Goal: Information Seeking & Learning: Learn about a topic

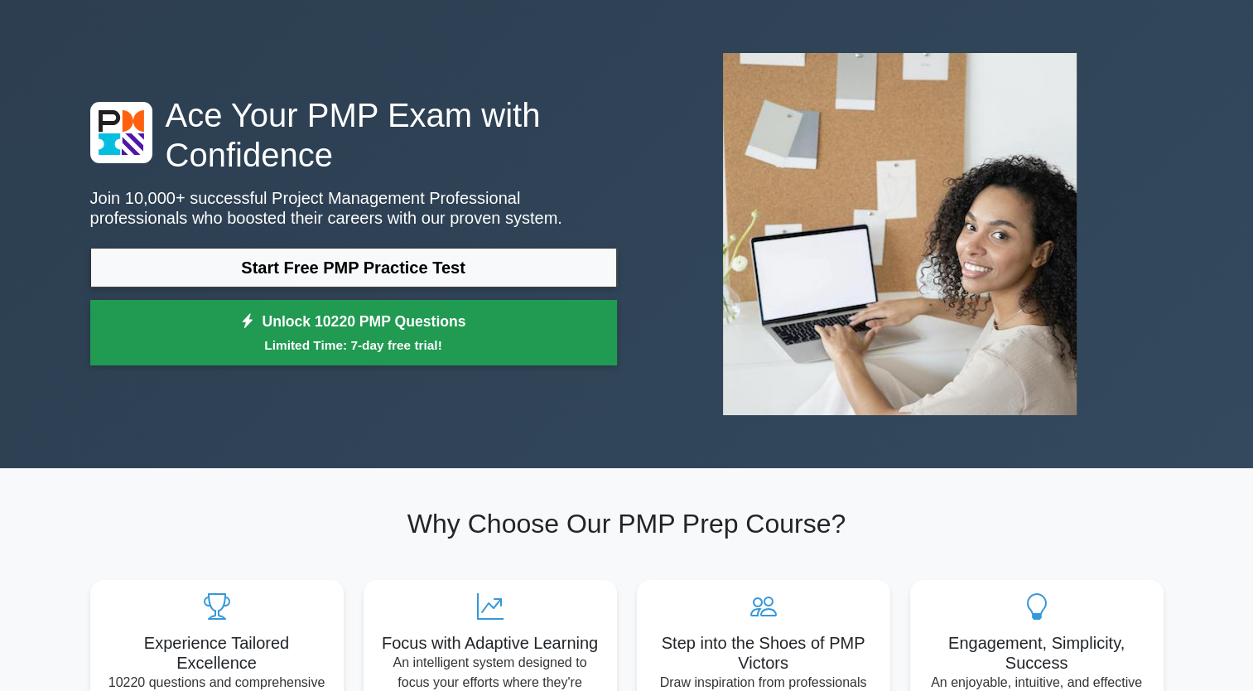
scroll to position [83, 0]
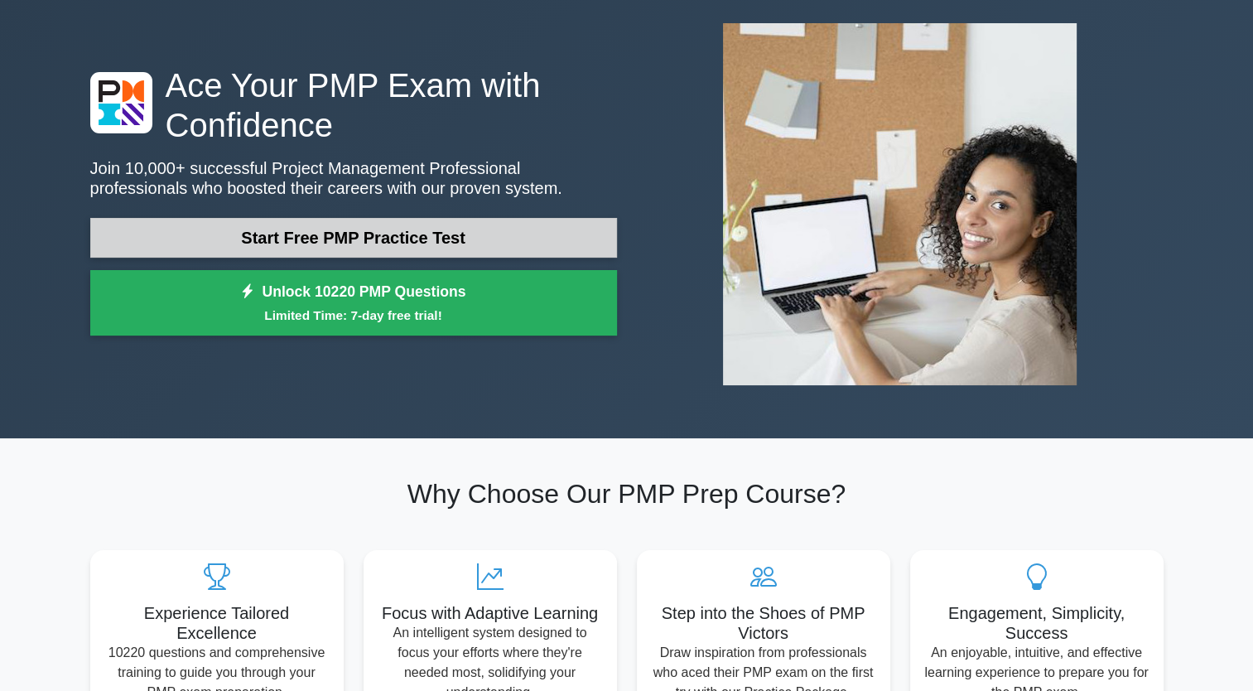
click at [307, 238] on link "Start Free PMP Practice Test" at bounding box center [353, 238] width 527 height 40
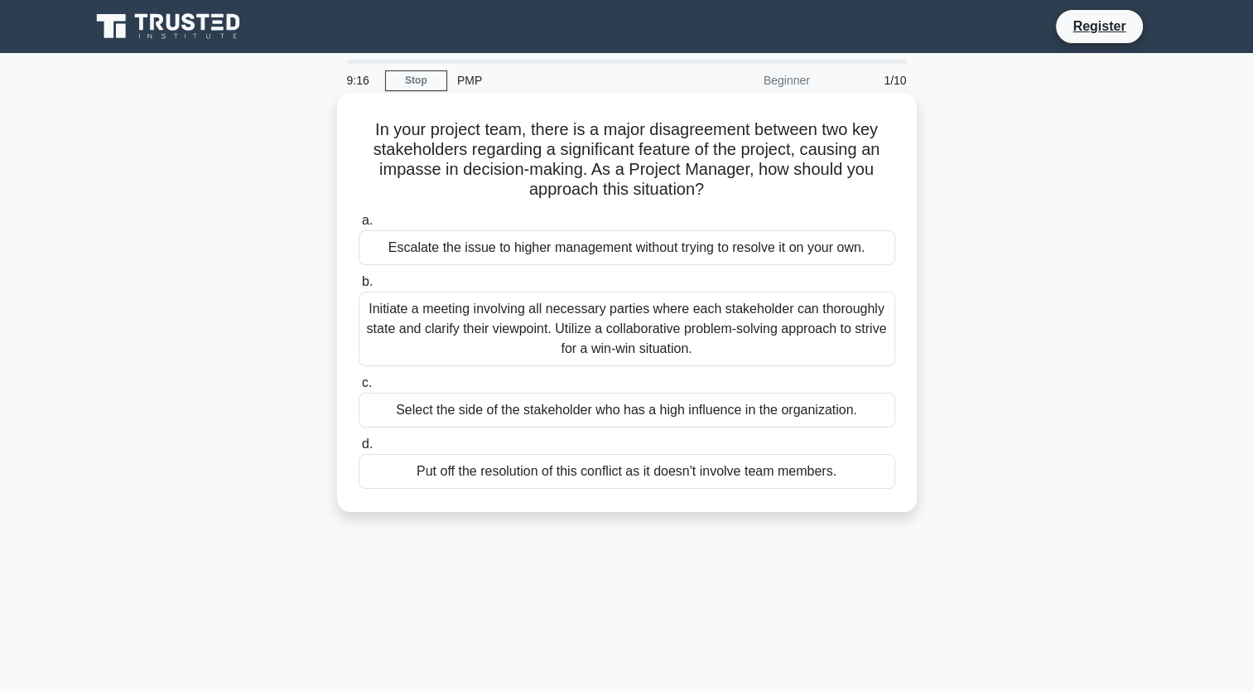
click at [443, 330] on div "Initiate a meeting involving all necessary parties where each stakeholder can t…" at bounding box center [627, 329] width 537 height 75
click at [359, 287] on input "b. Initiate a meeting involving all necessary parties where each stakeholder ca…" at bounding box center [359, 282] width 0 height 11
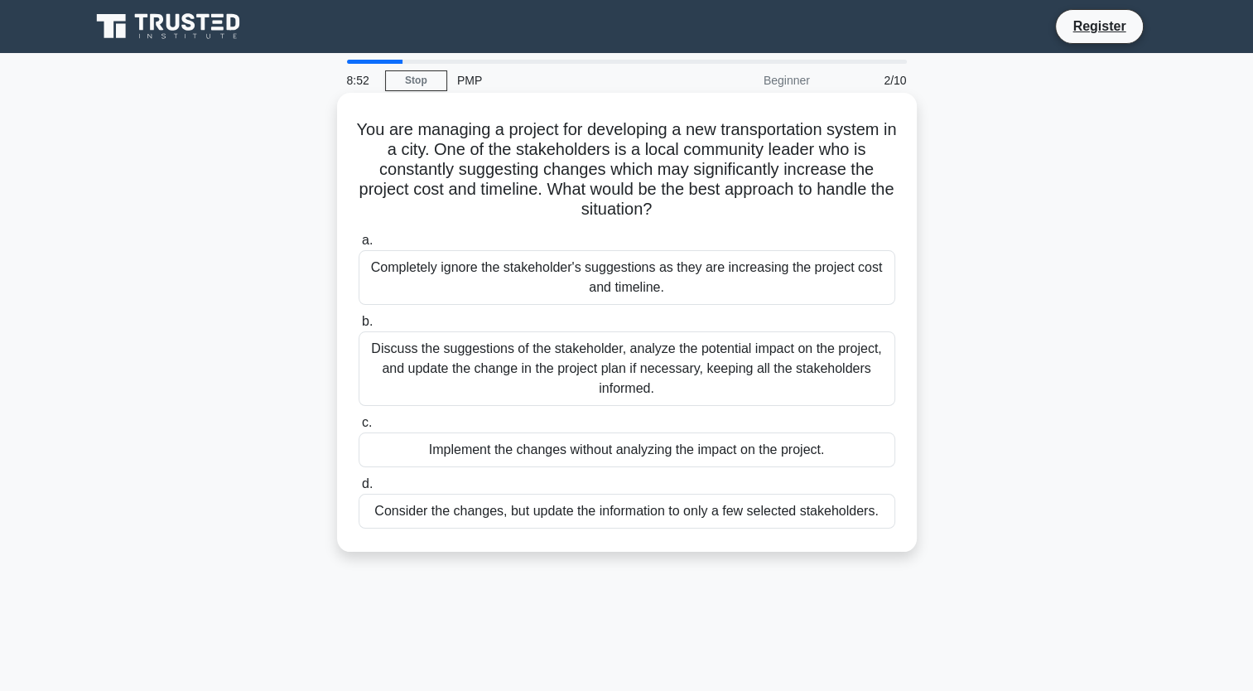
click at [501, 363] on div "Discuss the suggestions of the stakeholder, analyze the potential impact on the…" at bounding box center [627, 368] width 537 height 75
click at [359, 327] on input "b. Discuss the suggestions of the stakeholder, analyze the potential impact on …" at bounding box center [359, 321] width 0 height 11
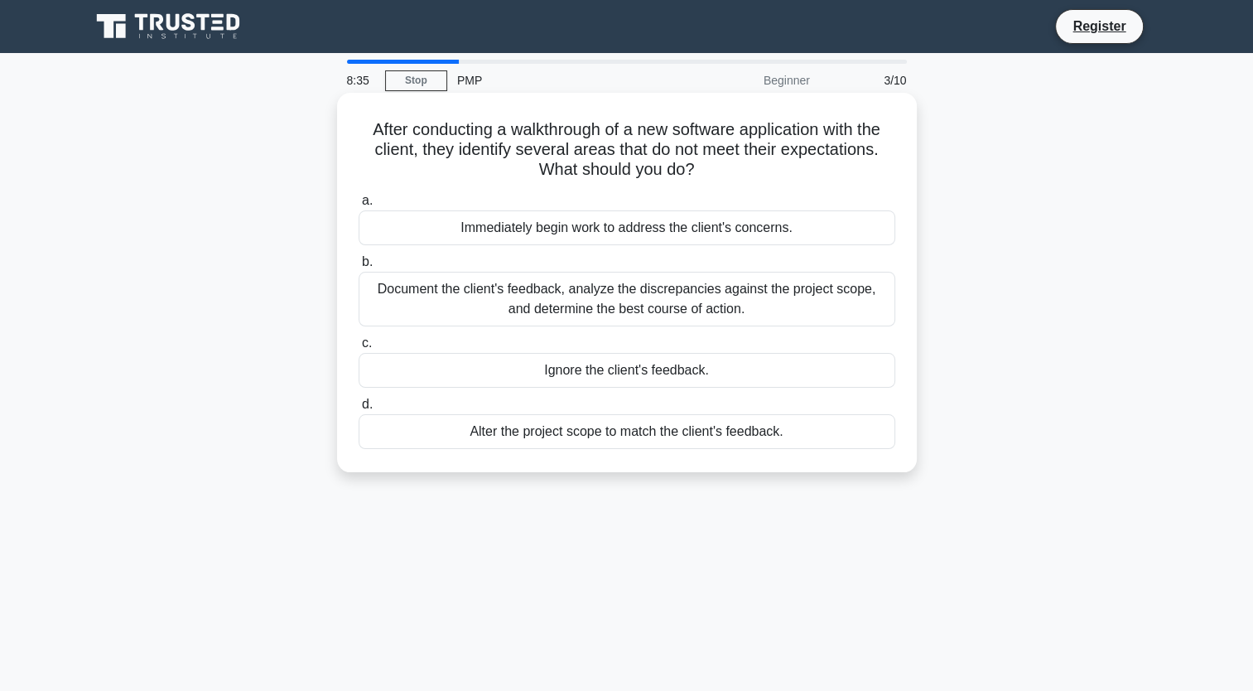
click at [601, 301] on div "Document the client's feedback, analyze the discrepancies against the project s…" at bounding box center [627, 299] width 537 height 55
click at [359, 268] on input "b. Document the client's feedback, analyze the discrepancies against the projec…" at bounding box center [359, 262] width 0 height 11
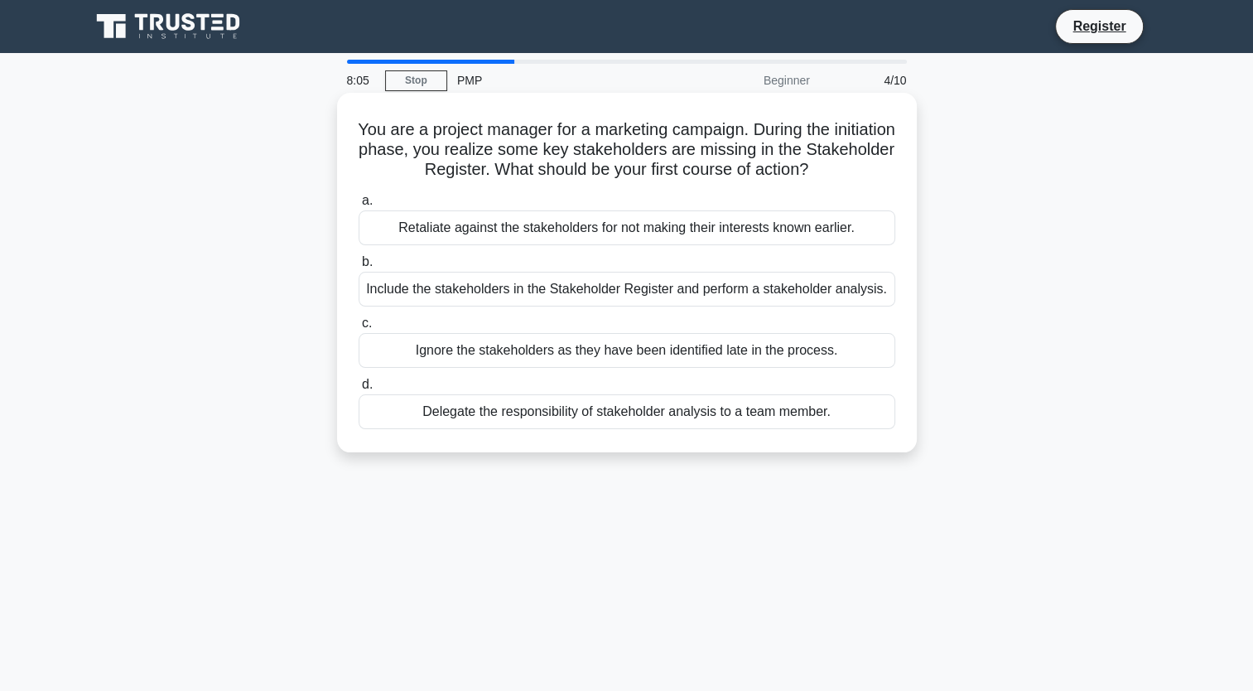
click at [633, 297] on div "Include the stakeholders in the Stakeholder Register and perform a stakeholder …" at bounding box center [627, 289] width 537 height 35
click at [359, 268] on input "b. Include the stakeholders in the Stakeholder Register and perform a stakehold…" at bounding box center [359, 262] width 0 height 11
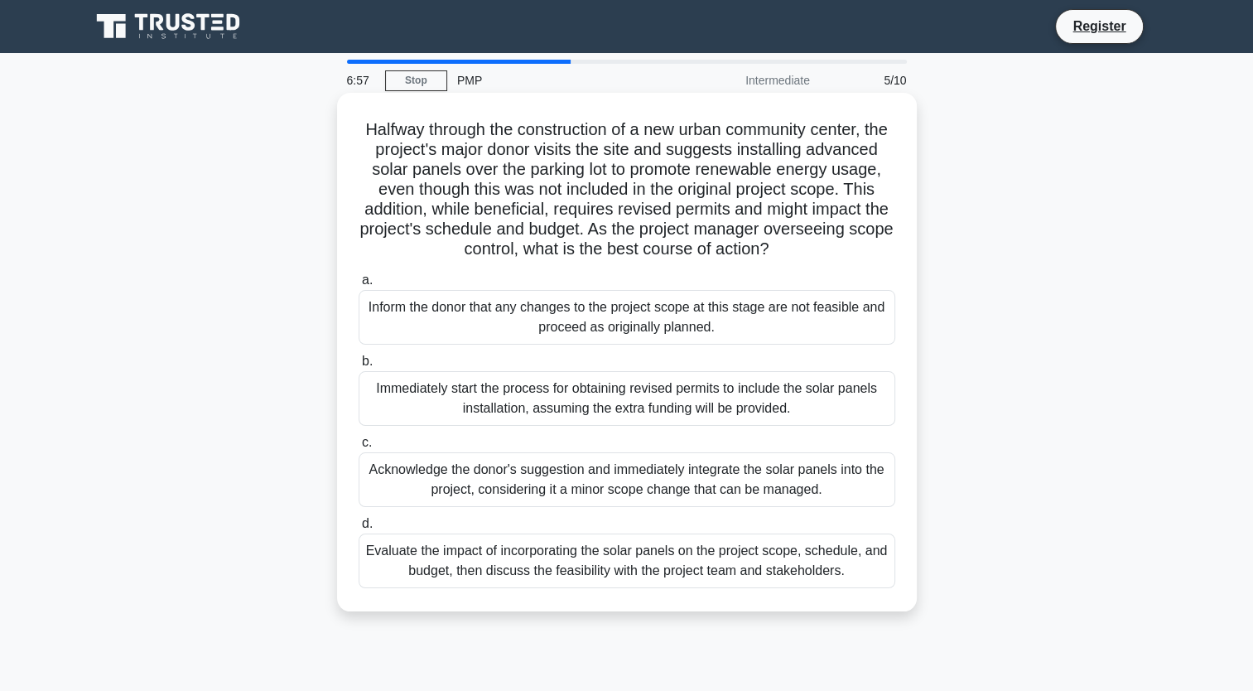
click at [443, 576] on div "Evaluate the impact of incorporating the solar panels on the project scope, sch…" at bounding box center [627, 561] width 537 height 55
click at [359, 529] on input "d. Evaluate the impact of incorporating the solar panels on the project scope, …" at bounding box center [359, 524] width 0 height 11
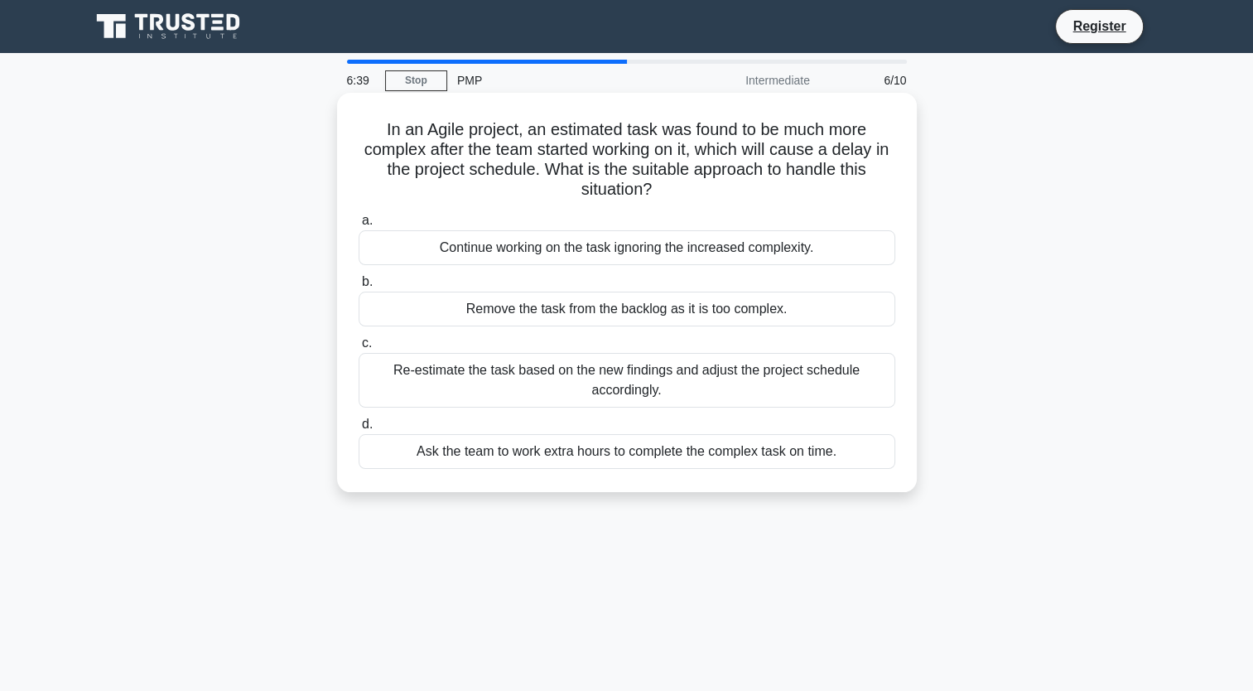
click at [613, 373] on div "Re-estimate the task based on the new findings and adjust the project schedule …" at bounding box center [627, 380] width 537 height 55
click at [359, 349] on input "c. Re-estimate the task based on the new findings and adjust the project schedu…" at bounding box center [359, 343] width 0 height 11
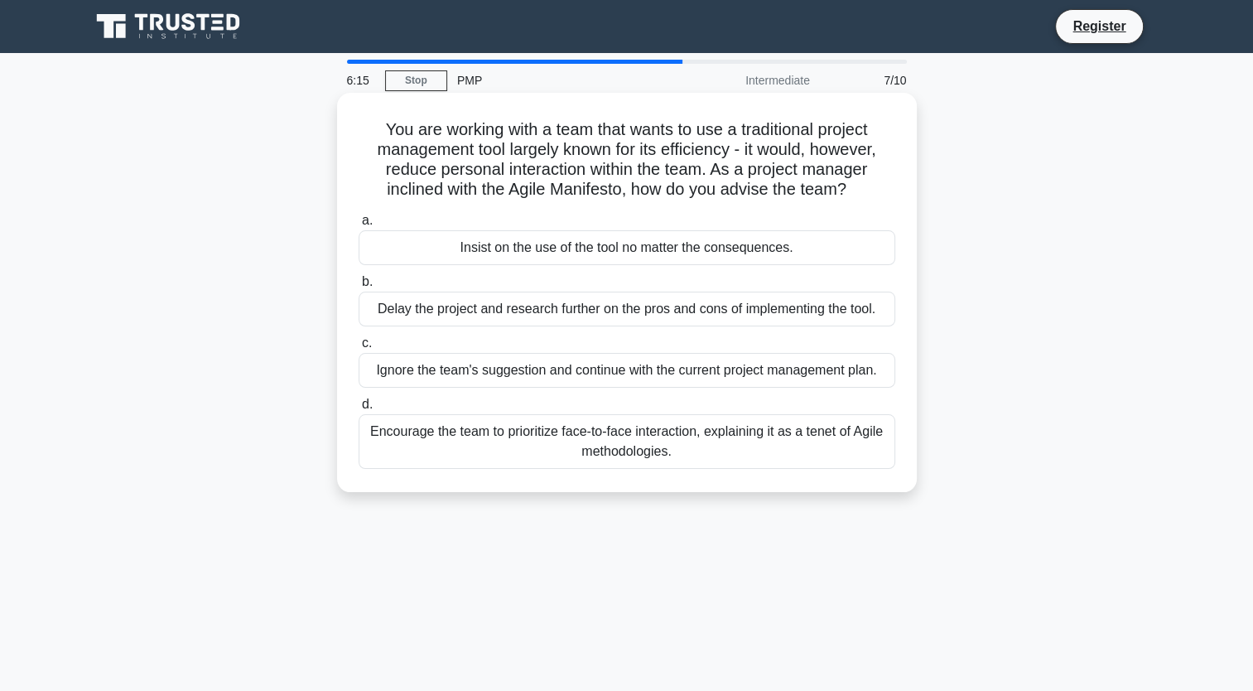
click at [567, 459] on div "Encourage the team to prioritize face-to-face interaction, explaining it as a t…" at bounding box center [627, 441] width 537 height 55
click at [359, 410] on input "d. Encourage the team to prioritize face-to-face interaction, explaining it as …" at bounding box center [359, 404] width 0 height 11
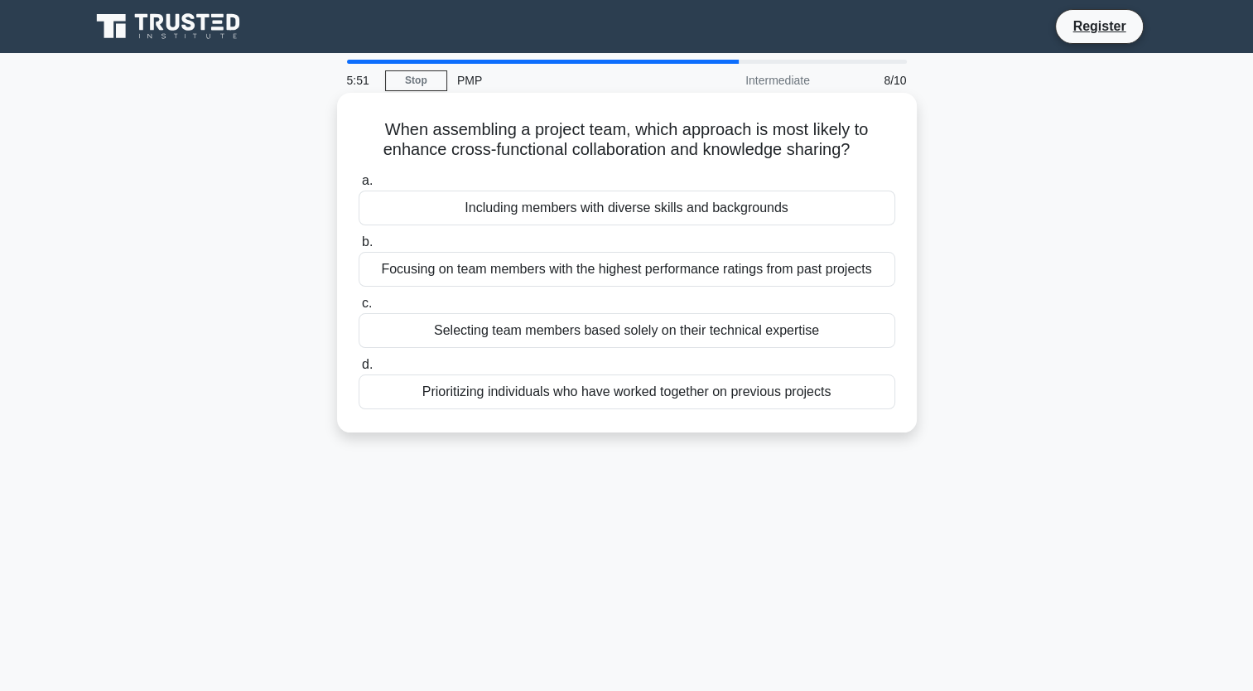
click at [761, 210] on div "Including members with diverse skills and backgrounds" at bounding box center [627, 208] width 537 height 35
click at [359, 186] on input "a. Including members with diverse skills and backgrounds" at bounding box center [359, 181] width 0 height 11
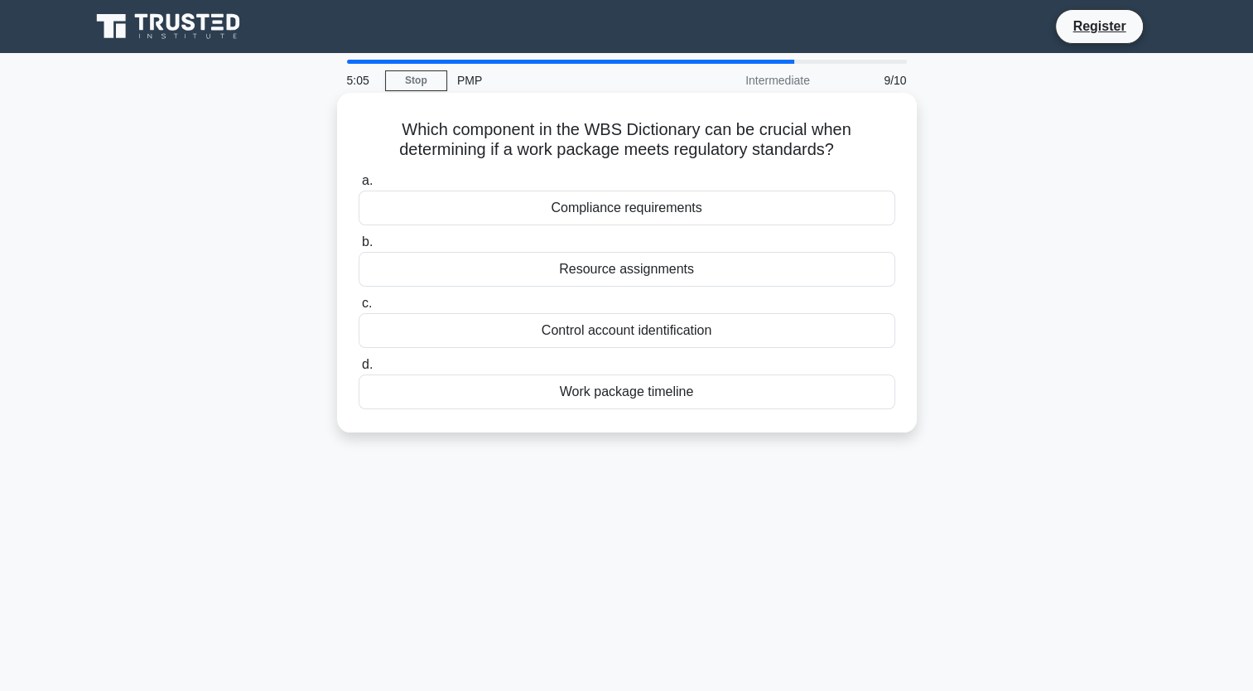
click at [566, 396] on div "Work package timeline" at bounding box center [627, 391] width 537 height 35
click at [359, 370] on input "d. Work package timeline" at bounding box center [359, 365] width 0 height 11
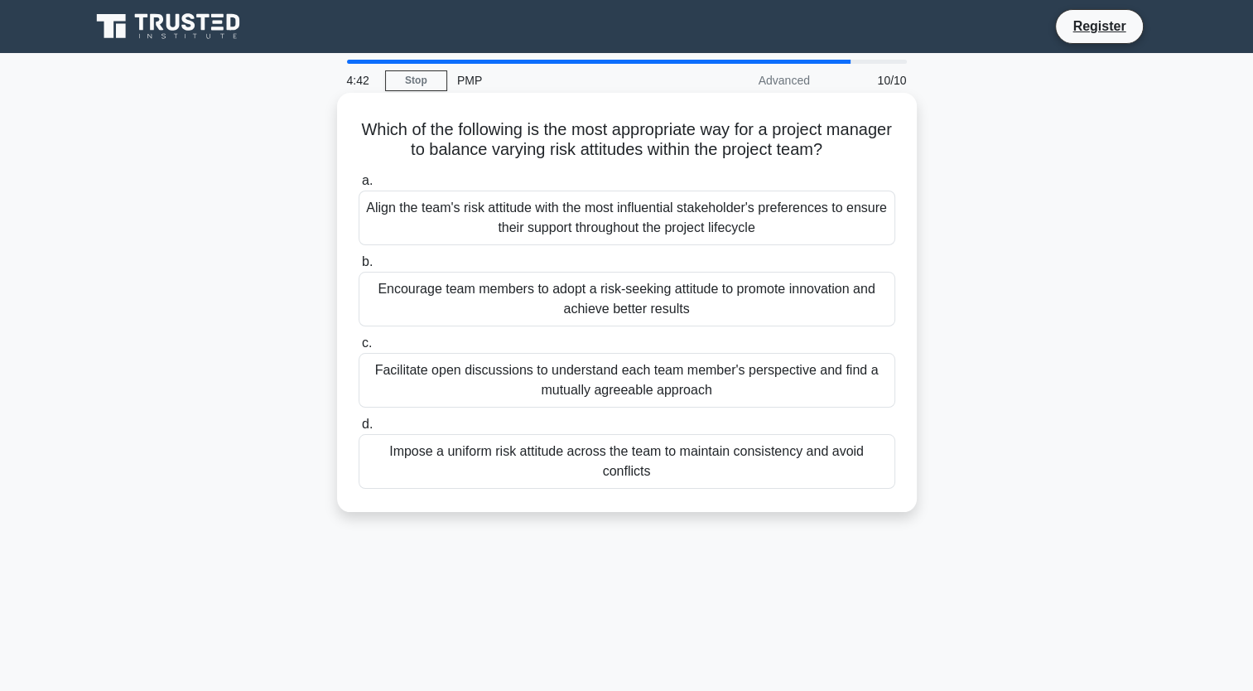
click at [730, 398] on div "Facilitate open discussions to understand each team member's perspective and fi…" at bounding box center [627, 380] width 537 height 55
click at [359, 349] on input "c. Facilitate open discussions to understand each team member's perspective and…" at bounding box center [359, 343] width 0 height 11
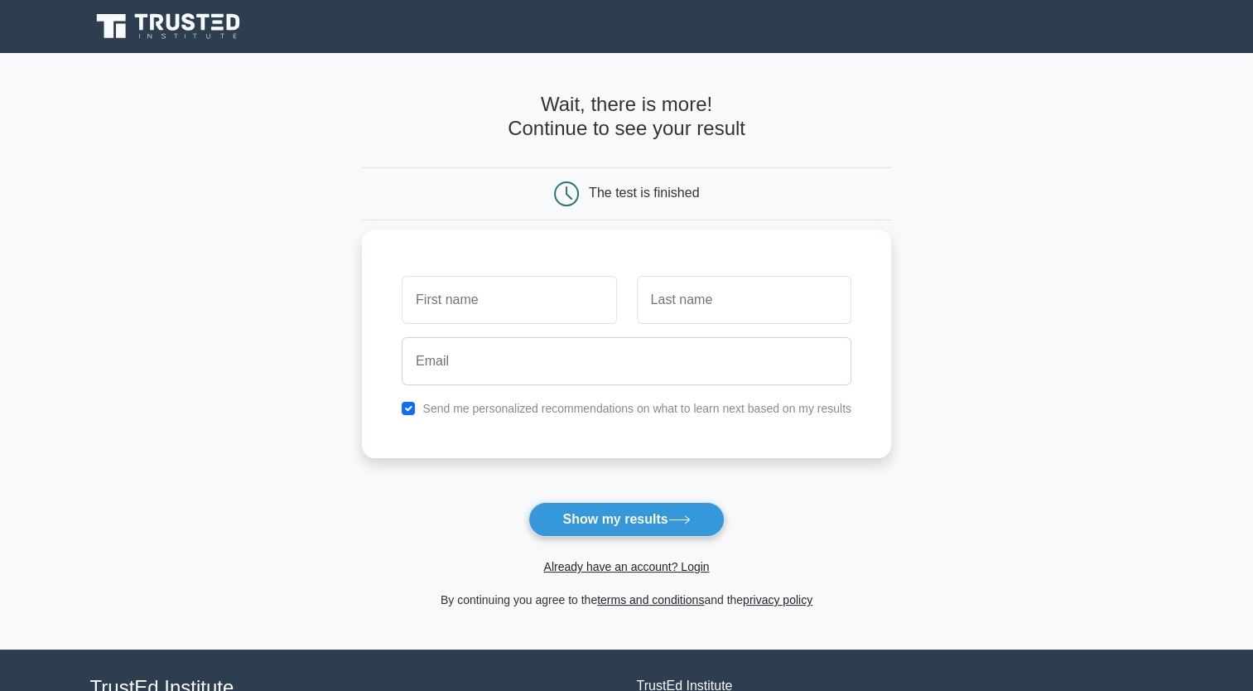
click at [490, 313] on input "text" at bounding box center [509, 300] width 215 height 48
type input "Vinitha M"
click at [689, 310] on input "text" at bounding box center [744, 300] width 215 height 48
type input "M"
click at [490, 299] on input "Vinitha M" at bounding box center [509, 300] width 215 height 48
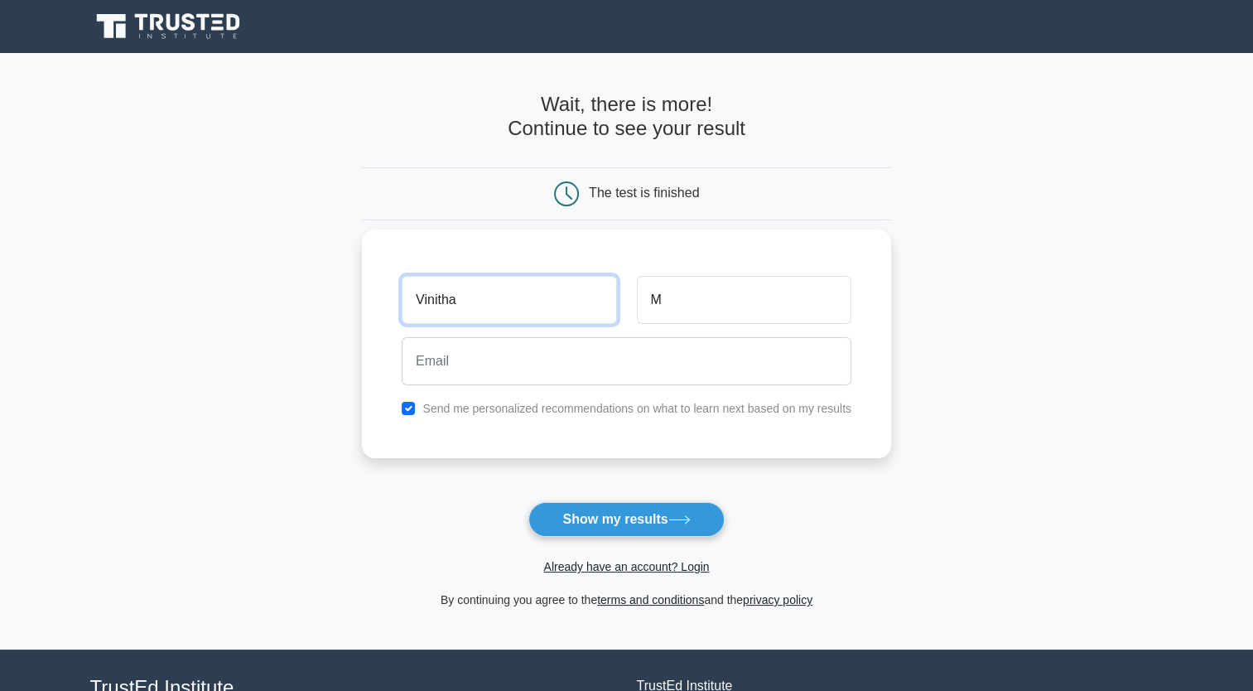
type input "Vinitha"
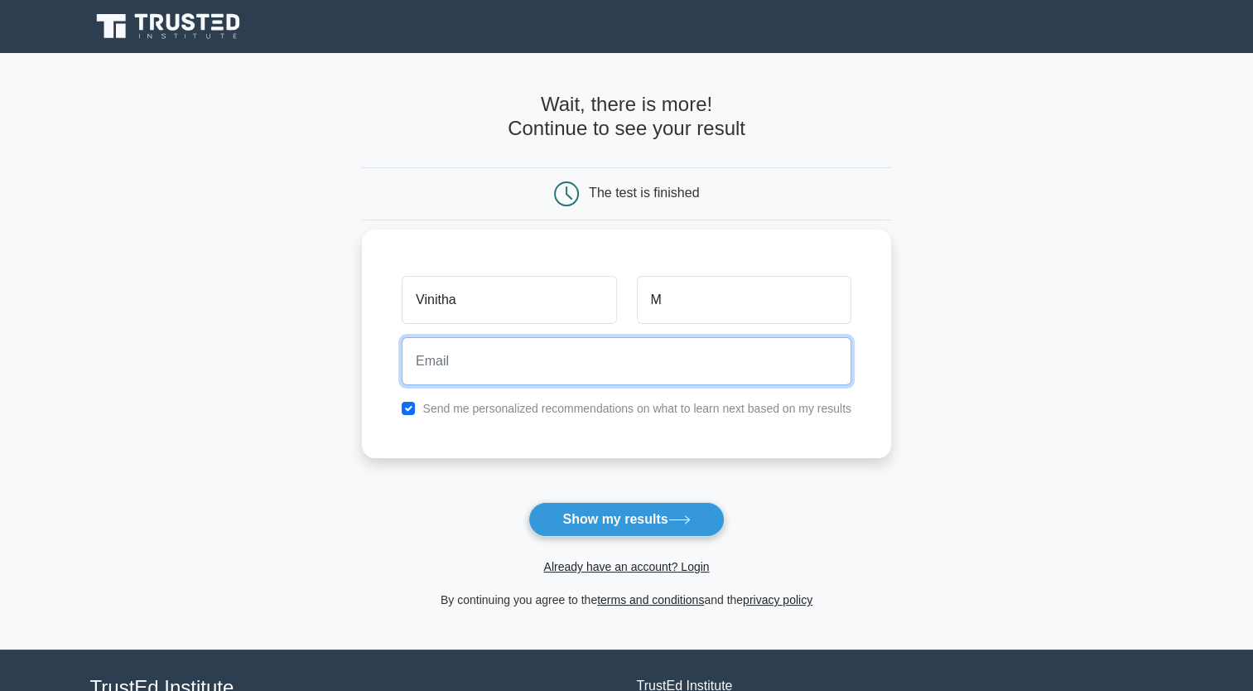
drag, startPoint x: 717, startPoint y: 355, endPoint x: 700, endPoint y: 374, distance: 25.8
click at [717, 355] on input "email" at bounding box center [627, 361] width 450 height 48
type input "vinitha1292@gmail.com"
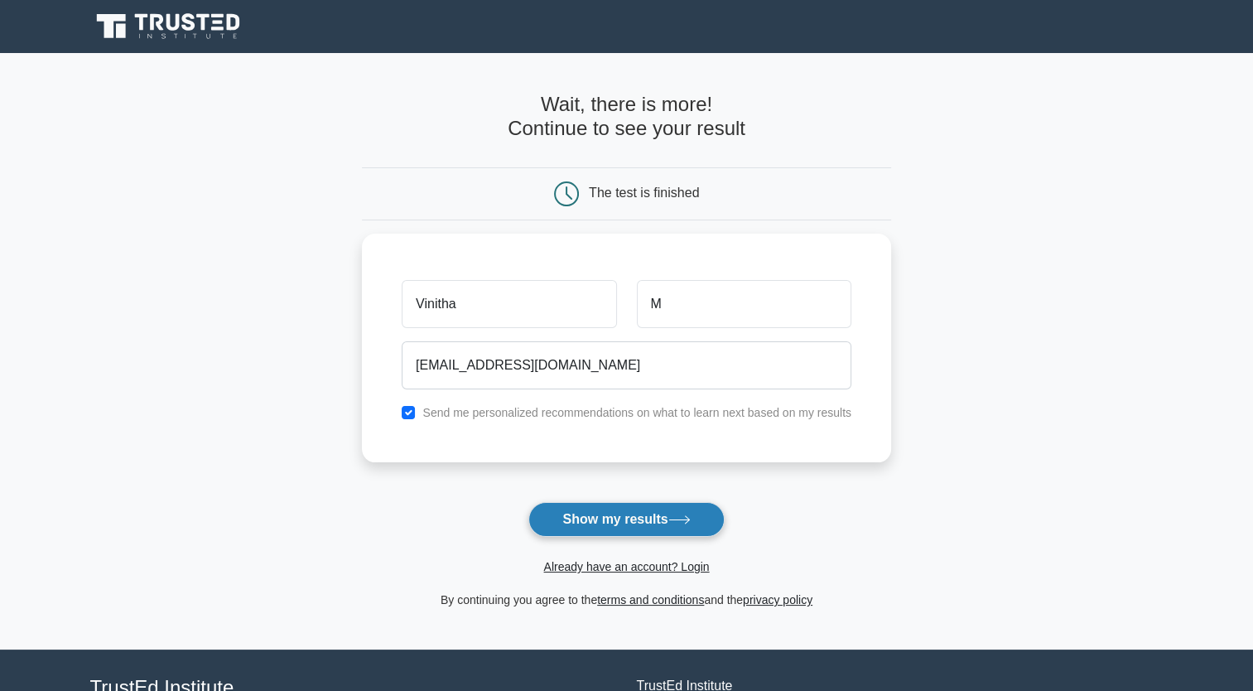
click at [623, 520] on button "Show my results" at bounding box center [627, 519] width 196 height 35
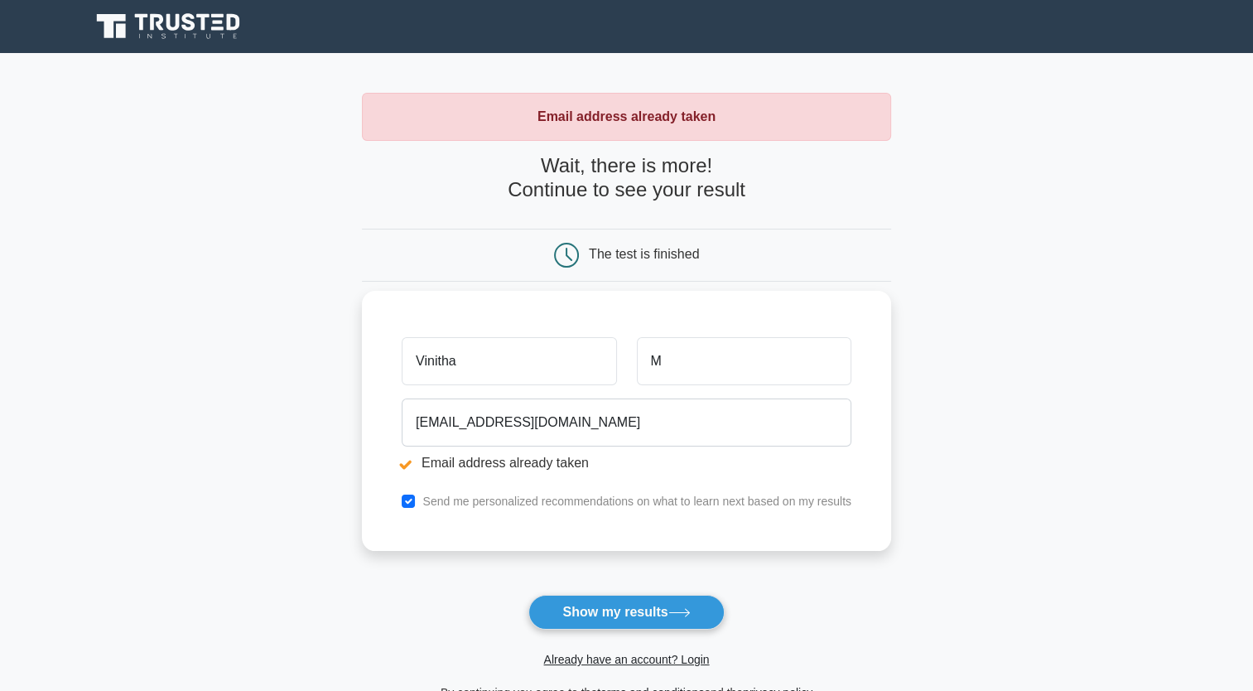
click at [471, 360] on input "Vinitha" at bounding box center [509, 361] width 215 height 48
click at [418, 364] on input "Vinitha" at bounding box center [509, 361] width 215 height 48
click at [977, 362] on main "Email address already taken Wait, there is more! Continue to see your result Th…" at bounding box center [626, 397] width 1253 height 689
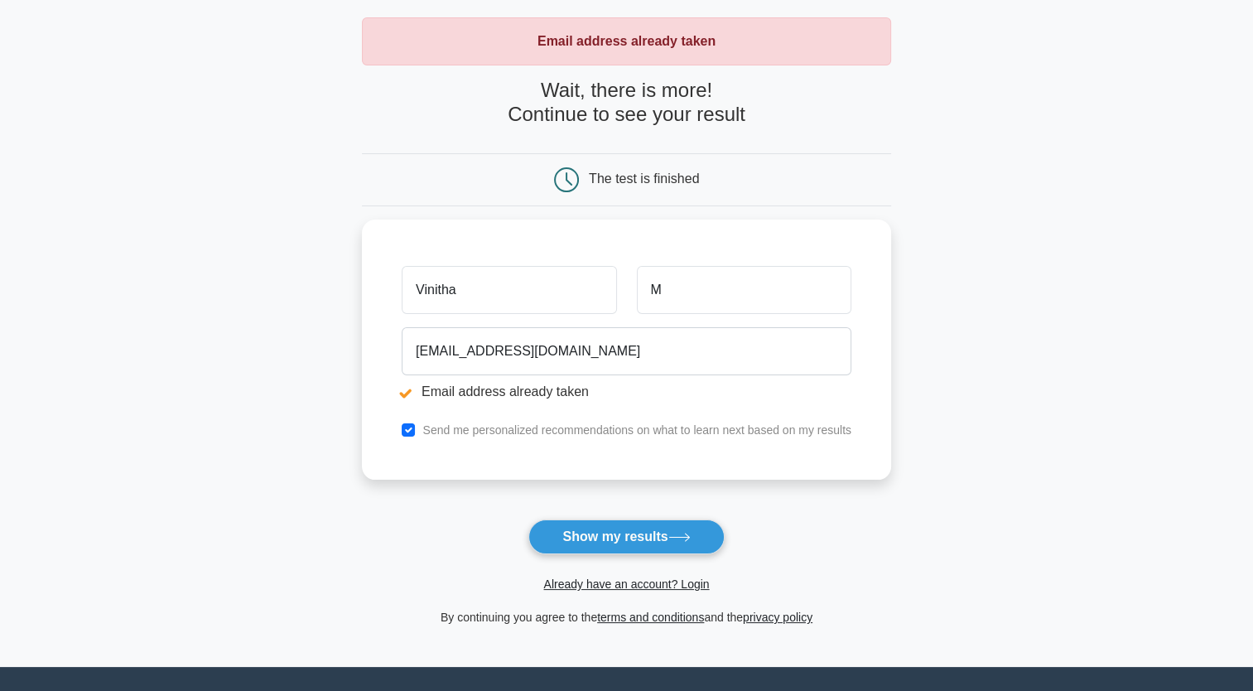
scroll to position [166, 0]
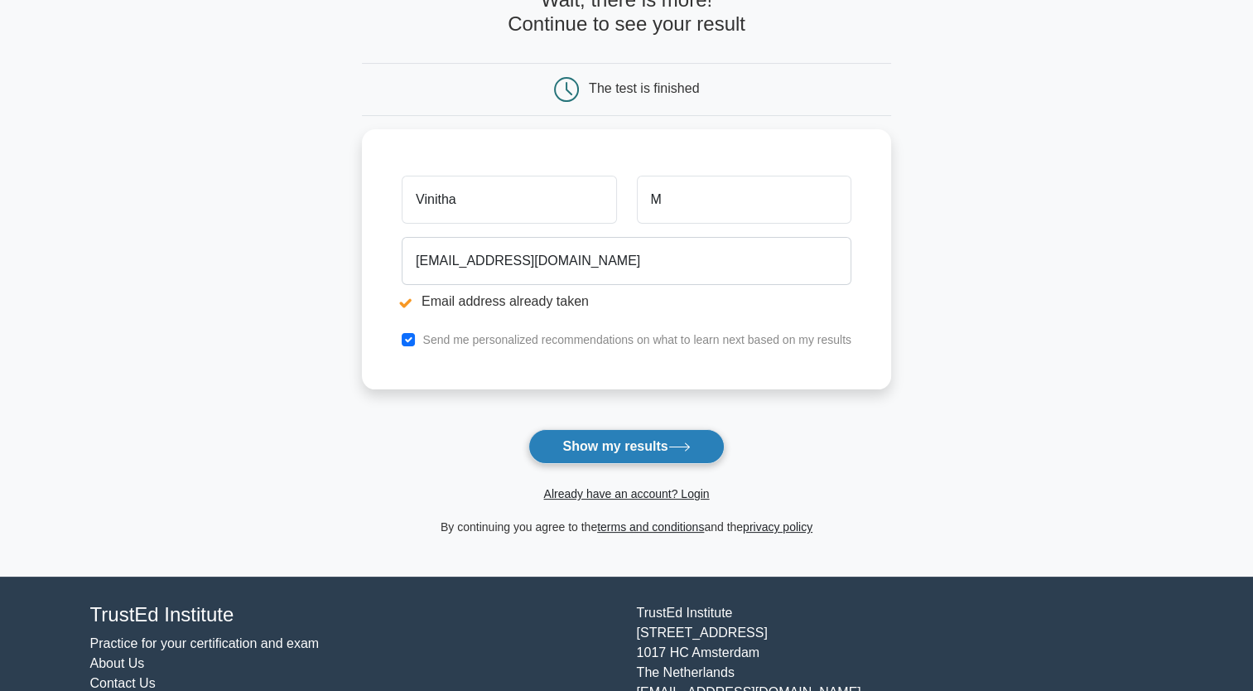
click at [587, 452] on button "Show my results" at bounding box center [627, 446] width 196 height 35
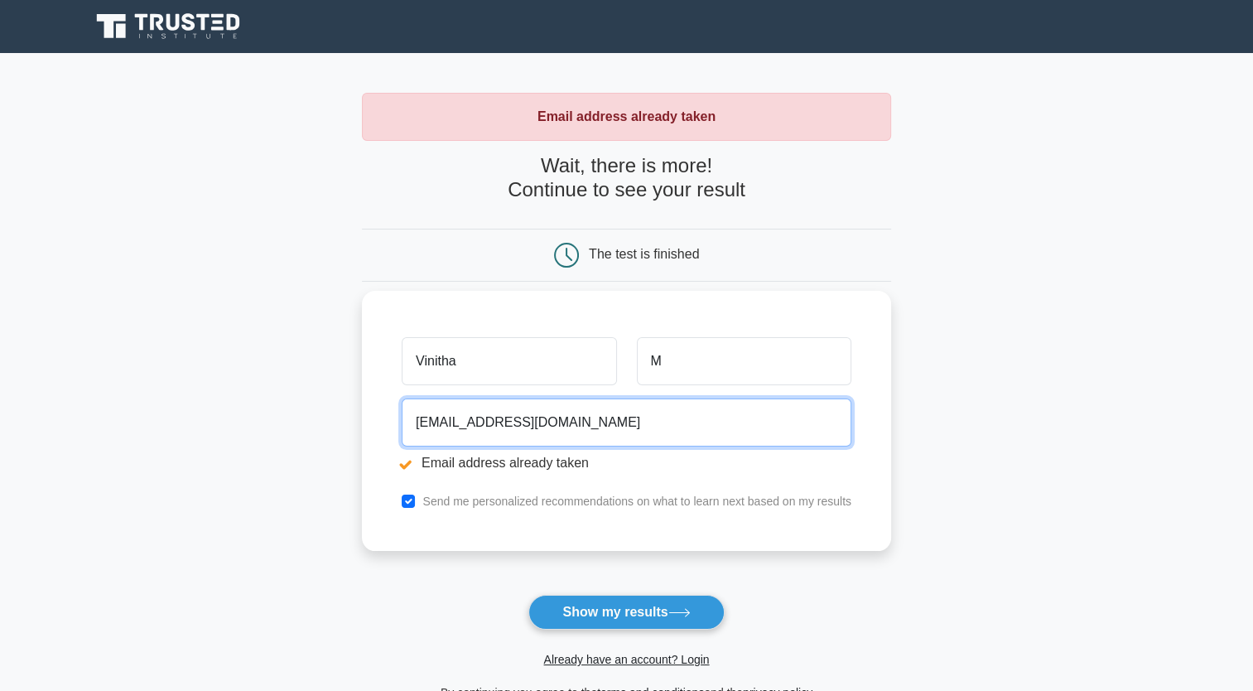
click at [567, 430] on input "[EMAIL_ADDRESS][DOMAIN_NAME]" at bounding box center [627, 422] width 450 height 48
drag, startPoint x: 570, startPoint y: 424, endPoint x: 248, endPoint y: 459, distance: 324.1
click at [248, 459] on main "Email address already taken Wait, there is more! Continue to see your result Th…" at bounding box center [626, 397] width 1253 height 689
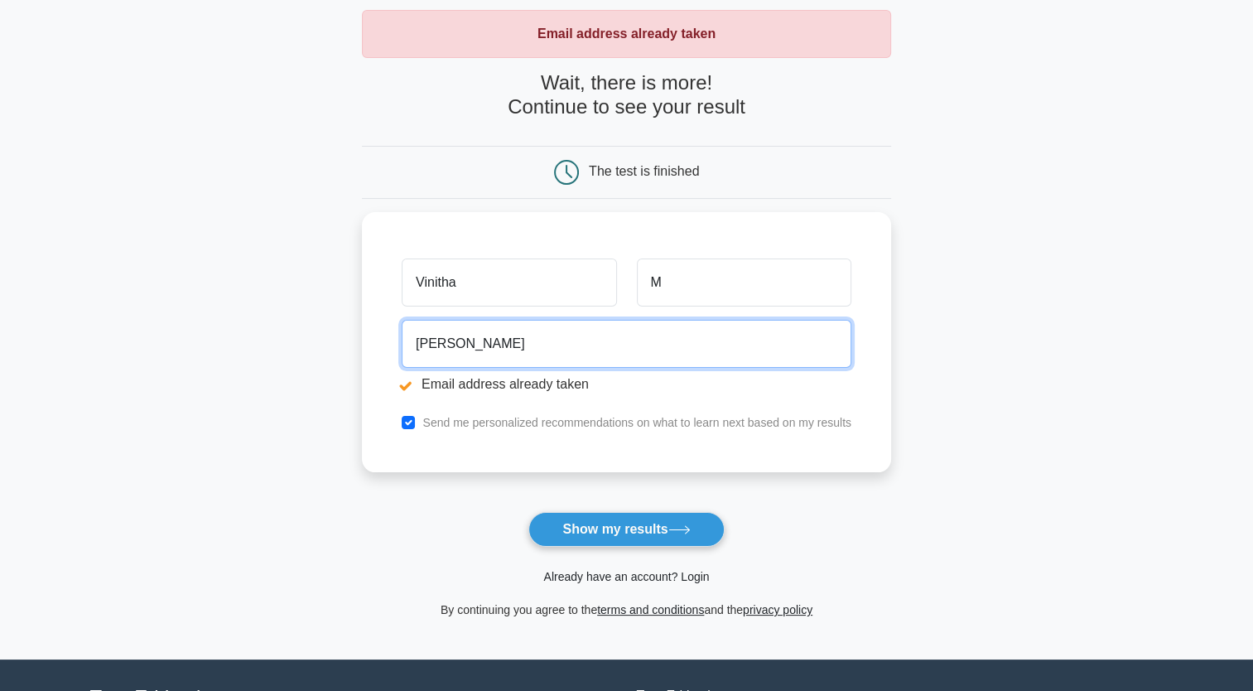
type input "[PERSON_NAME]"
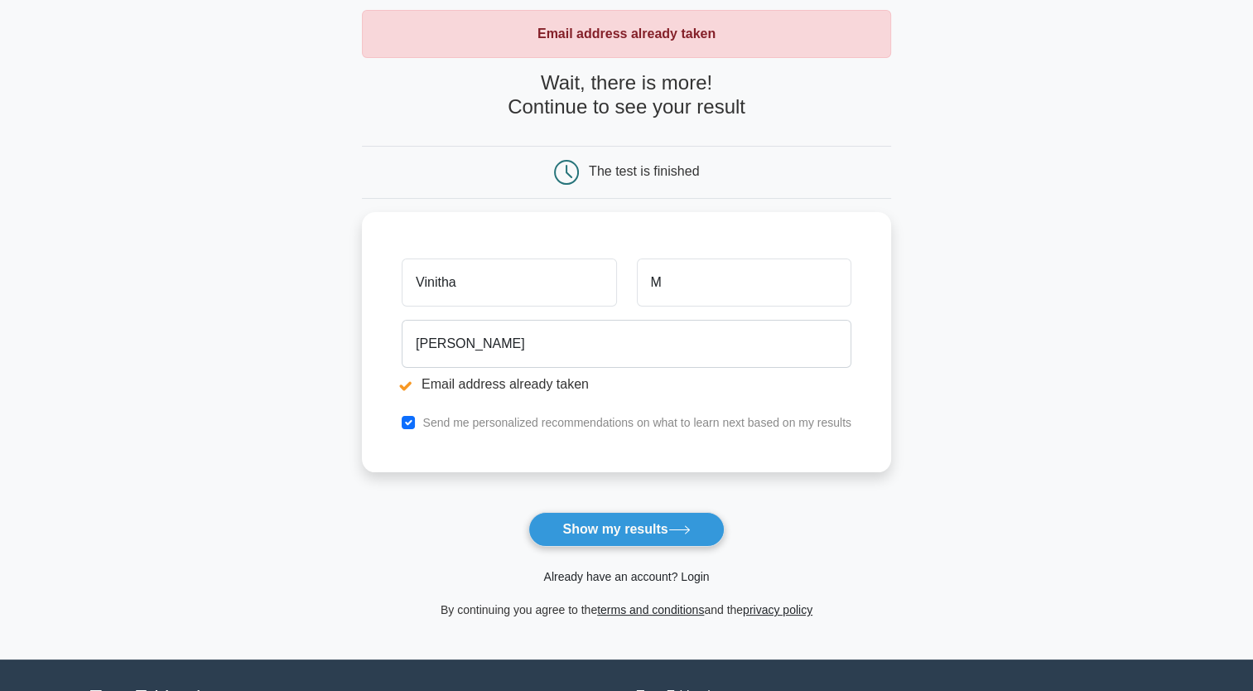
click at [622, 578] on link "Already have an account? Login" at bounding box center [626, 576] width 166 height 13
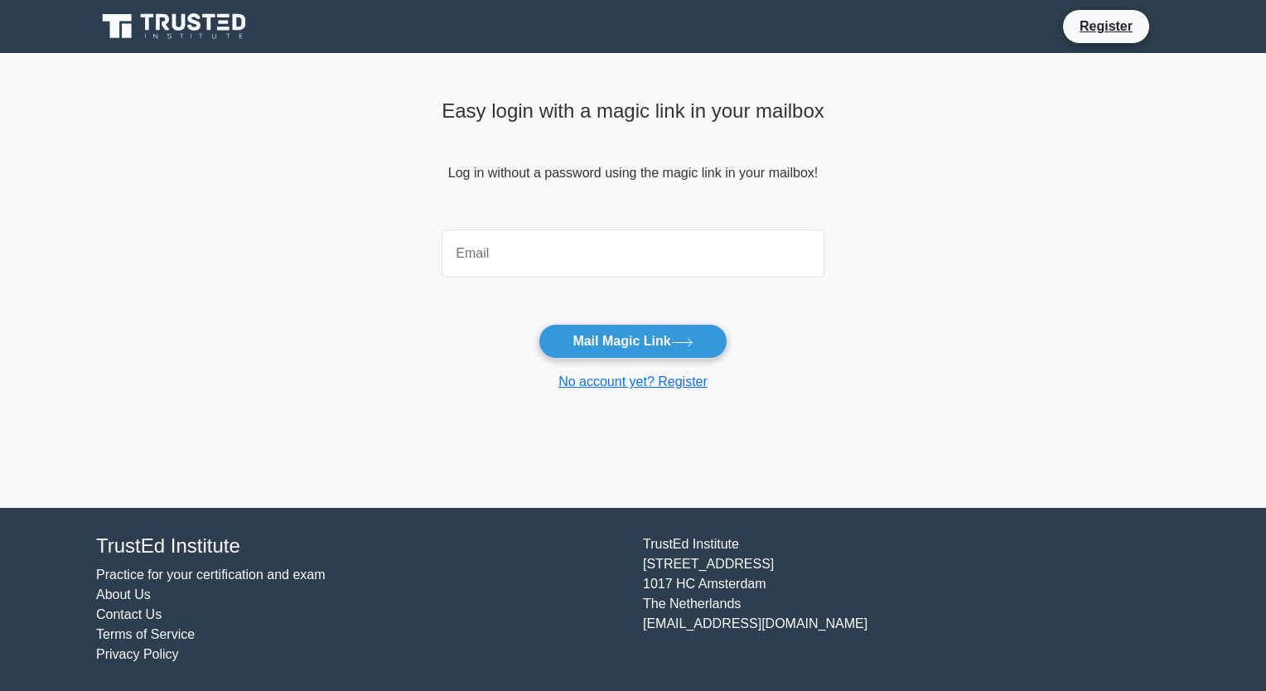
click at [524, 241] on input "email" at bounding box center [633, 253] width 383 height 48
type input "vinitha1292@gmail.com"
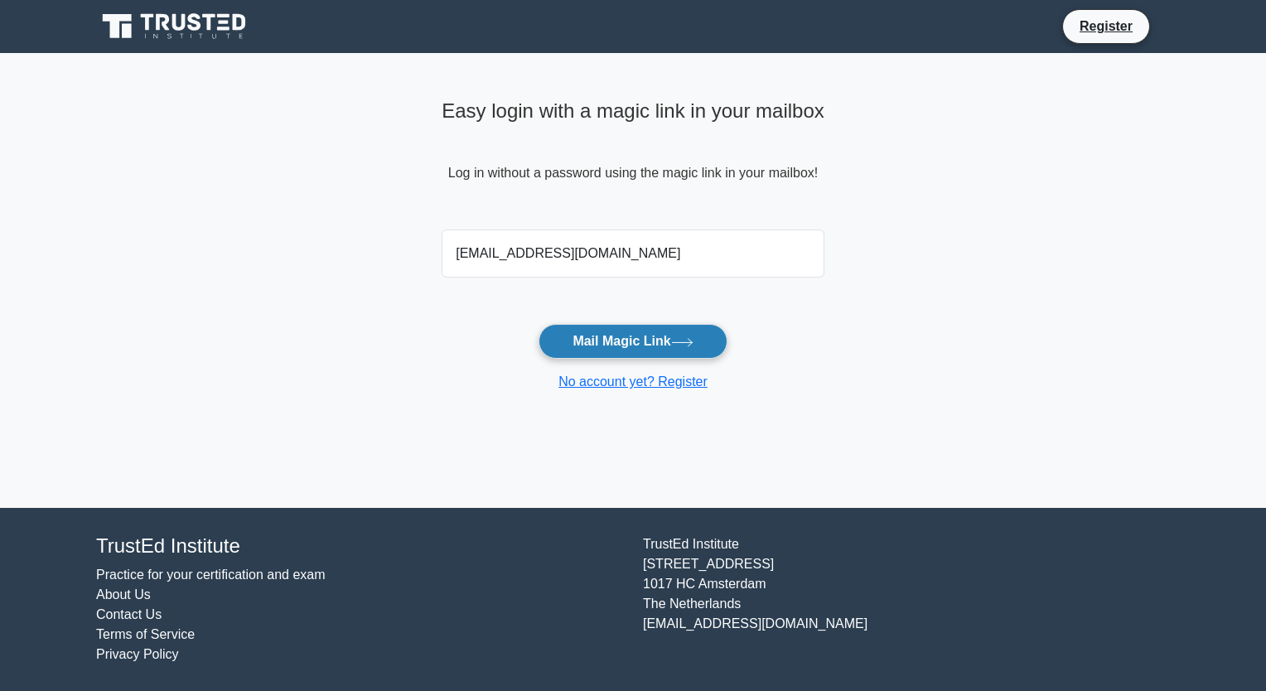
click at [619, 340] on button "Mail Magic Link" at bounding box center [632, 341] width 188 height 35
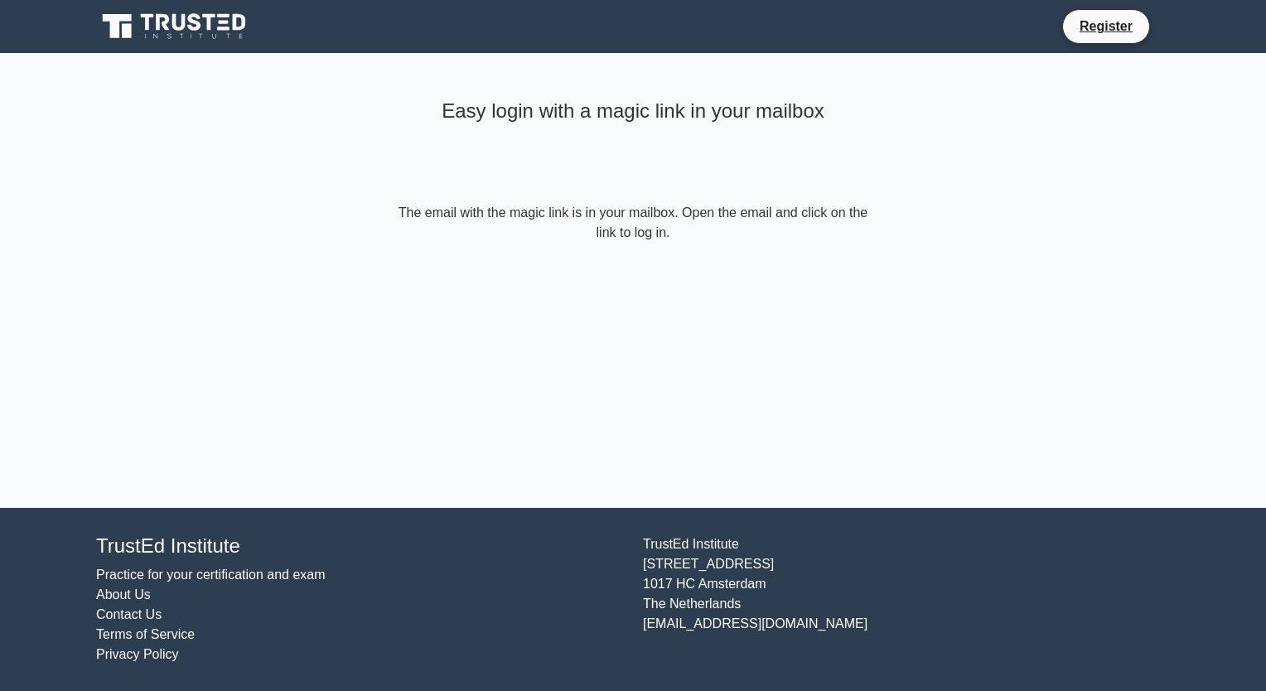
click at [635, 231] on form "The email with the magic link is in your mailbox. Open the email and click on t…" at bounding box center [632, 223] width 477 height 40
click at [1110, 27] on link "Register" at bounding box center [1105, 26] width 73 height 21
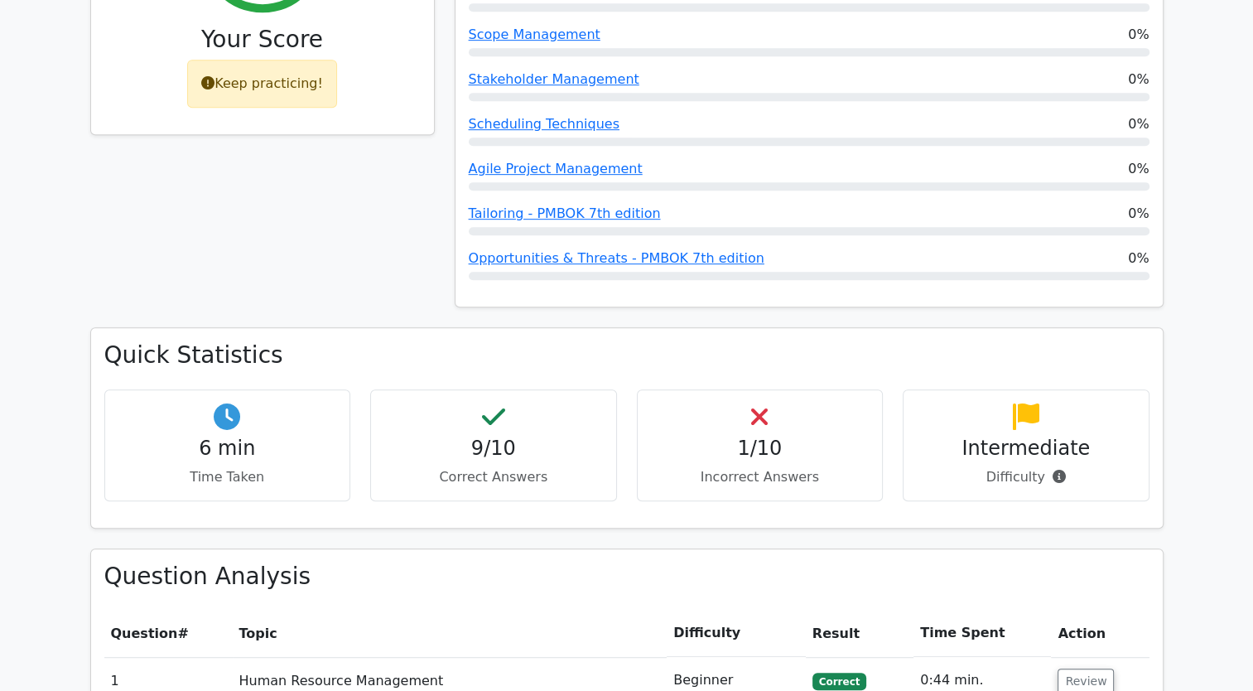
scroll to position [828, 0]
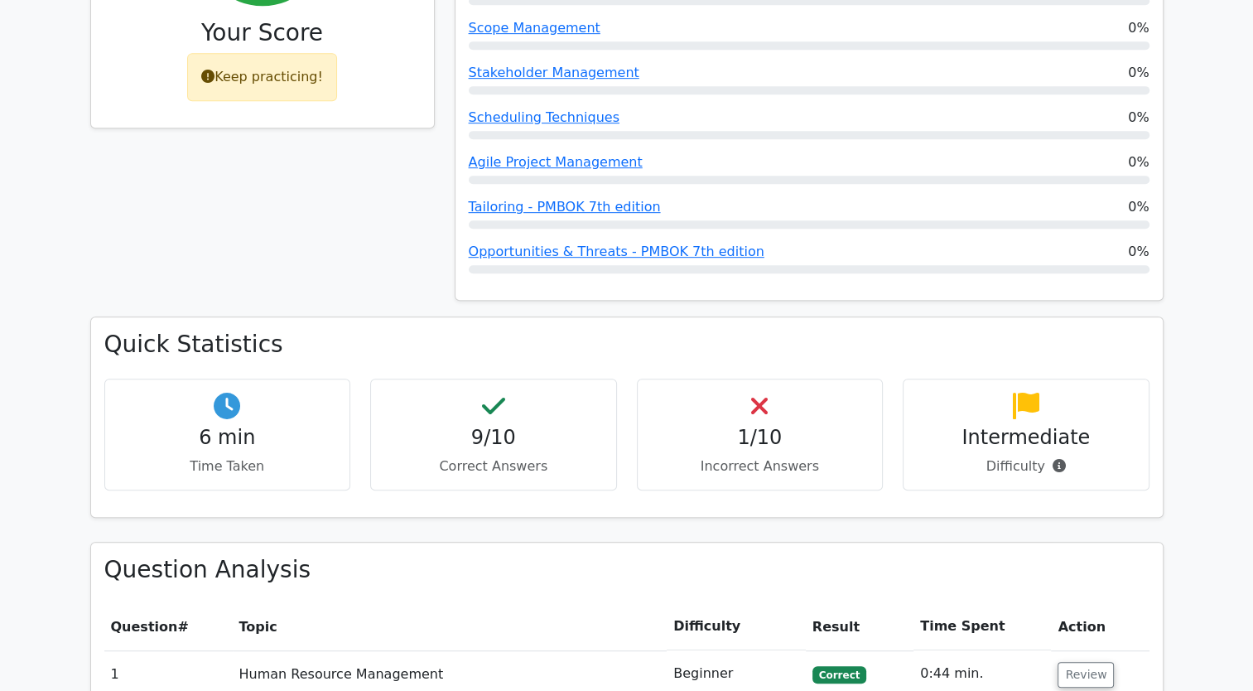
click at [535, 426] on h4 "9/10" at bounding box center [493, 438] width 219 height 24
click at [746, 426] on h4 "1/10" at bounding box center [760, 438] width 219 height 24
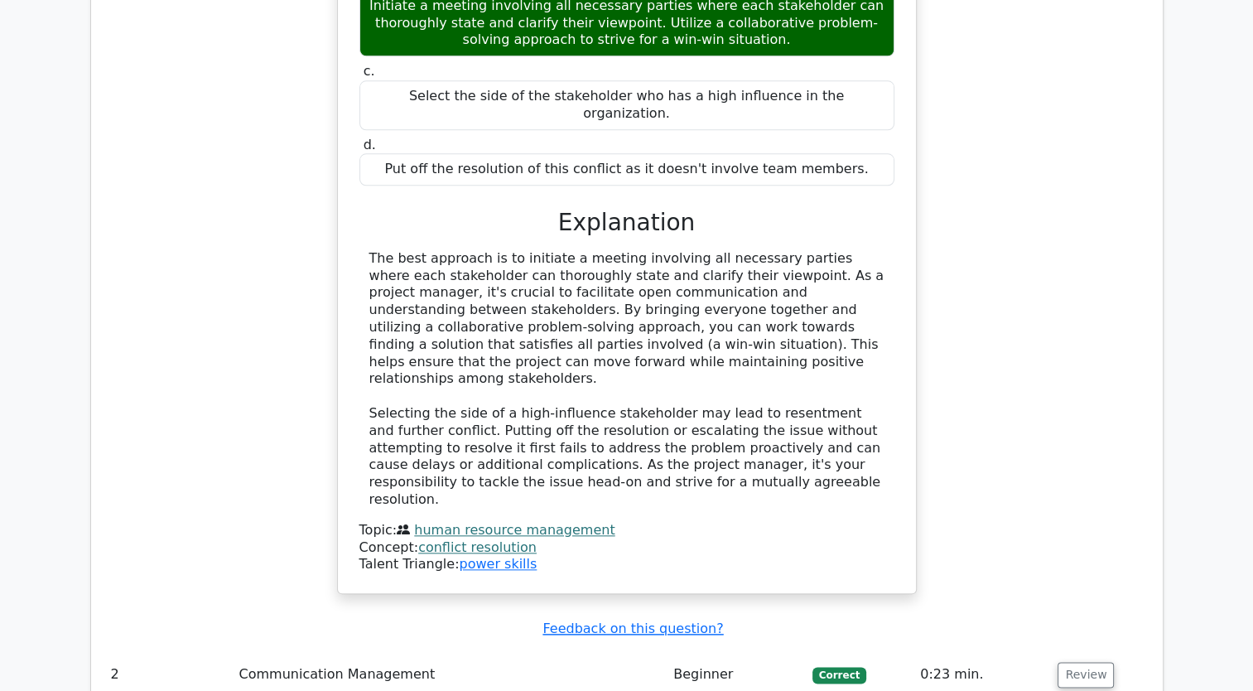
scroll to position [2154, 0]
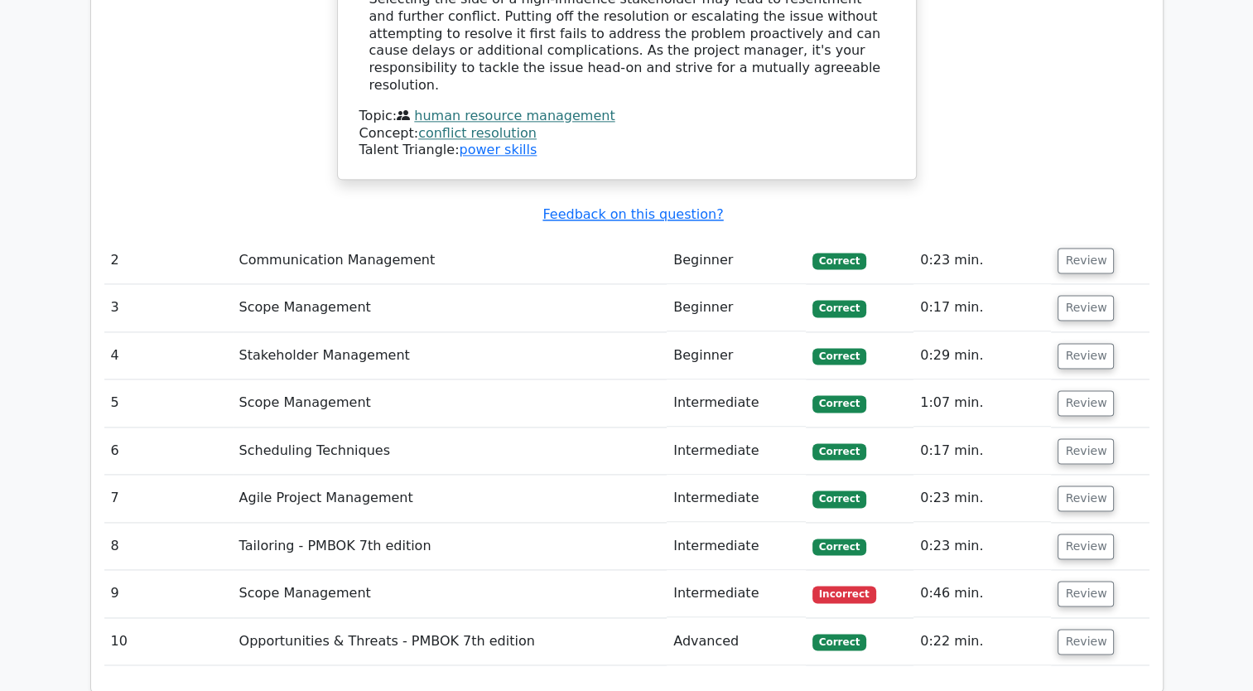
click at [278, 570] on td "Scope Management" at bounding box center [450, 593] width 435 height 47
click at [1074, 581] on button "Review" at bounding box center [1086, 594] width 56 height 26
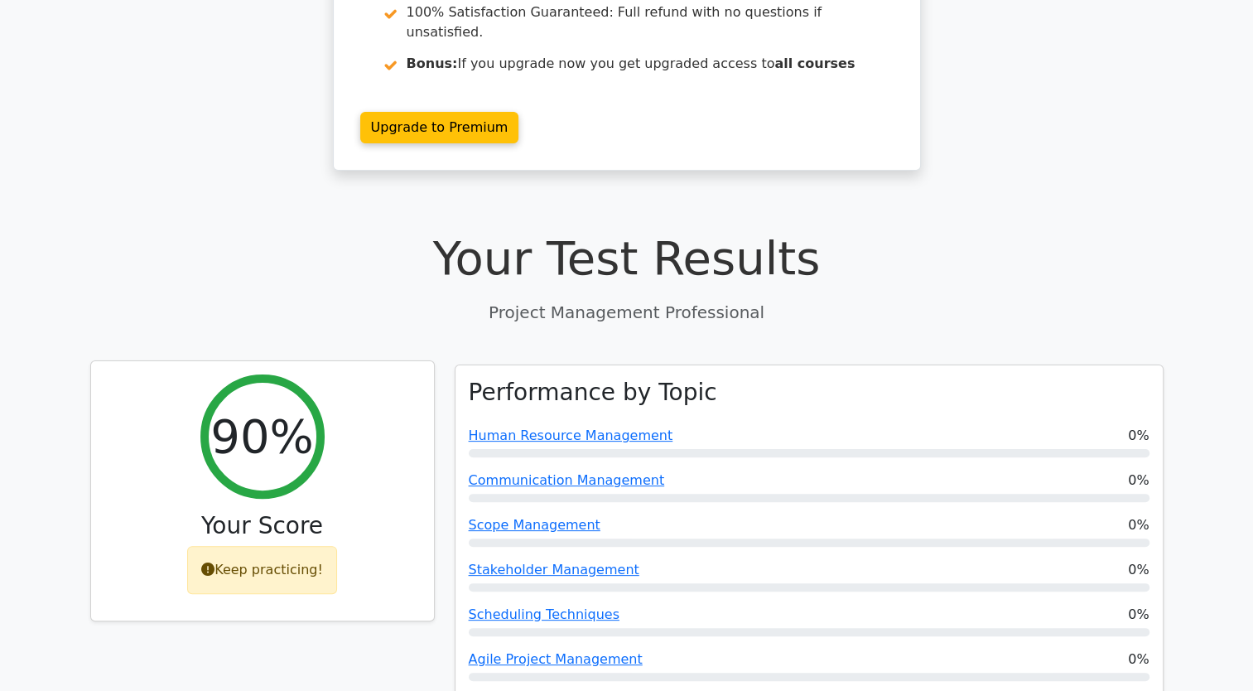
scroll to position [414, 0]
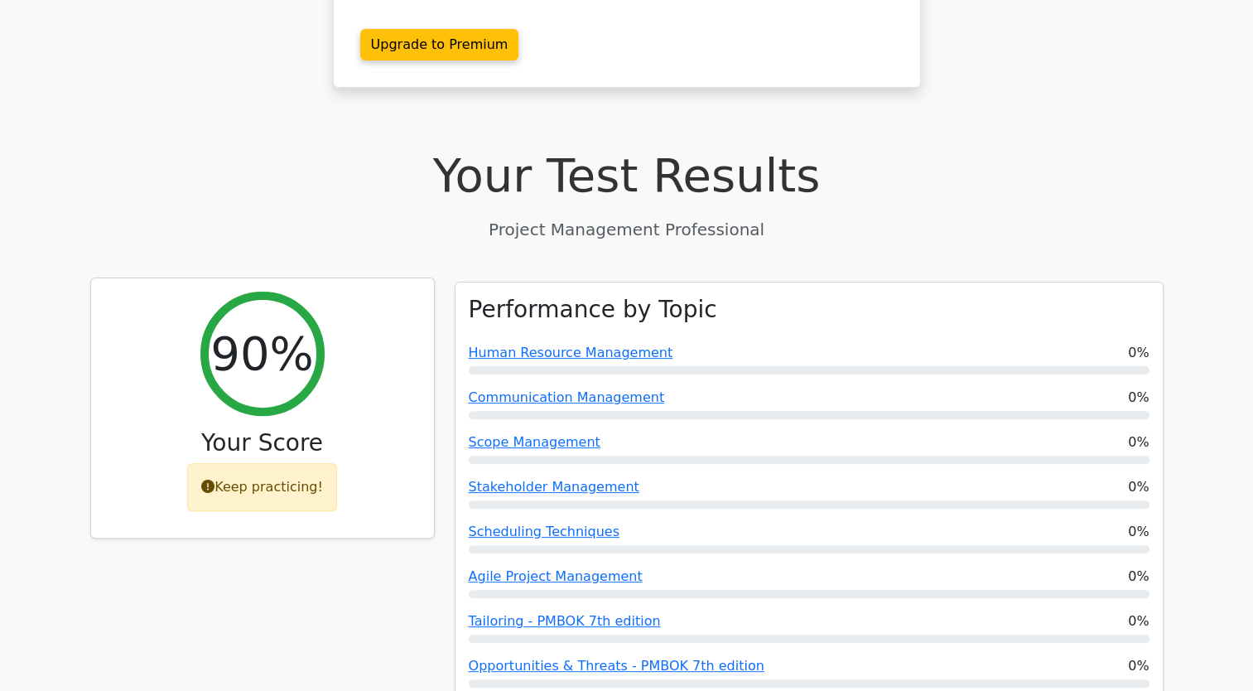
drag, startPoint x: 316, startPoint y: 422, endPoint x: 161, endPoint y: 460, distance: 160.3
click at [161, 460] on div "90% Your Score Keep practicing!" at bounding box center [262, 408] width 343 height 260
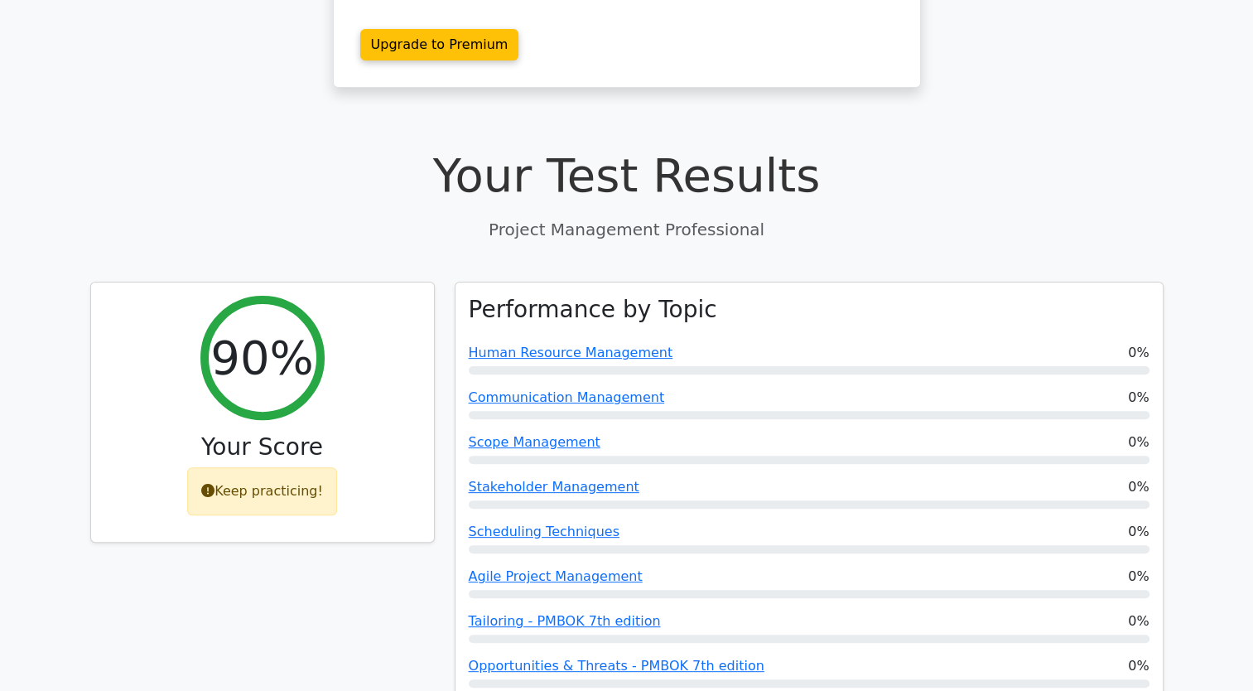
drag, startPoint x: 161, startPoint y: 460, endPoint x: 305, endPoint y: 572, distance: 182.4
click at [305, 572] on div "90% Your Score Keep practicing!" at bounding box center [262, 509] width 365 height 454
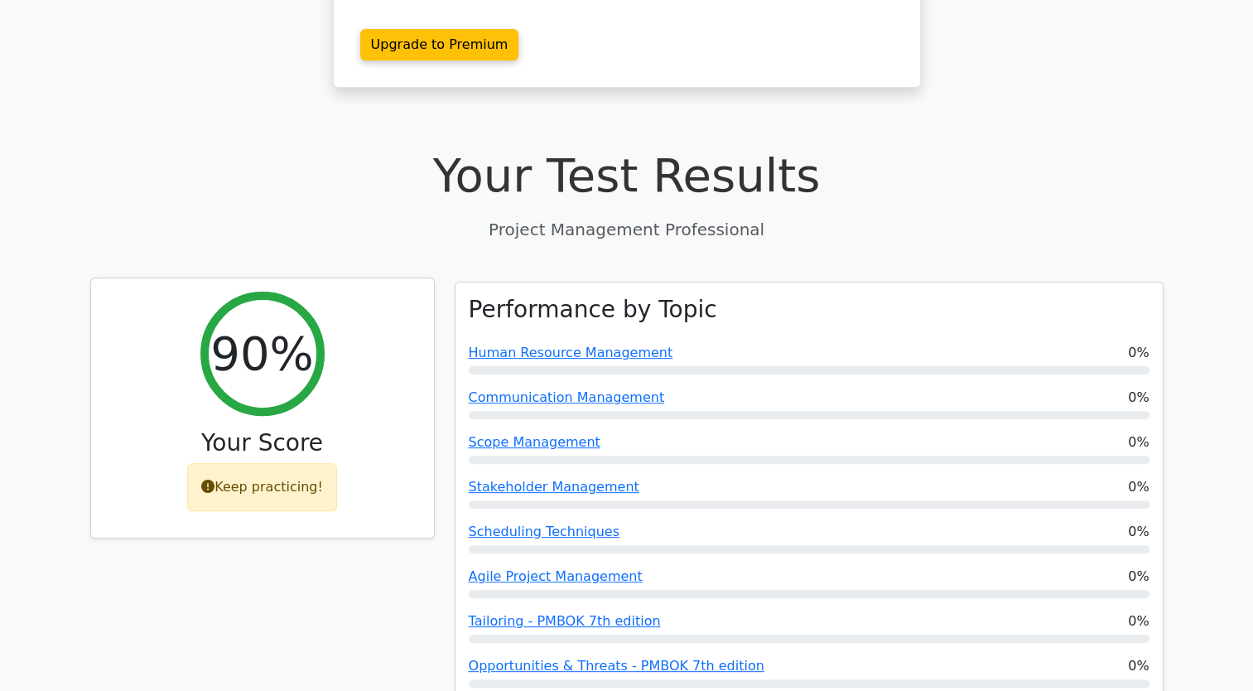
click at [351, 446] on div "90% Your Score Keep practicing!" at bounding box center [262, 408] width 343 height 260
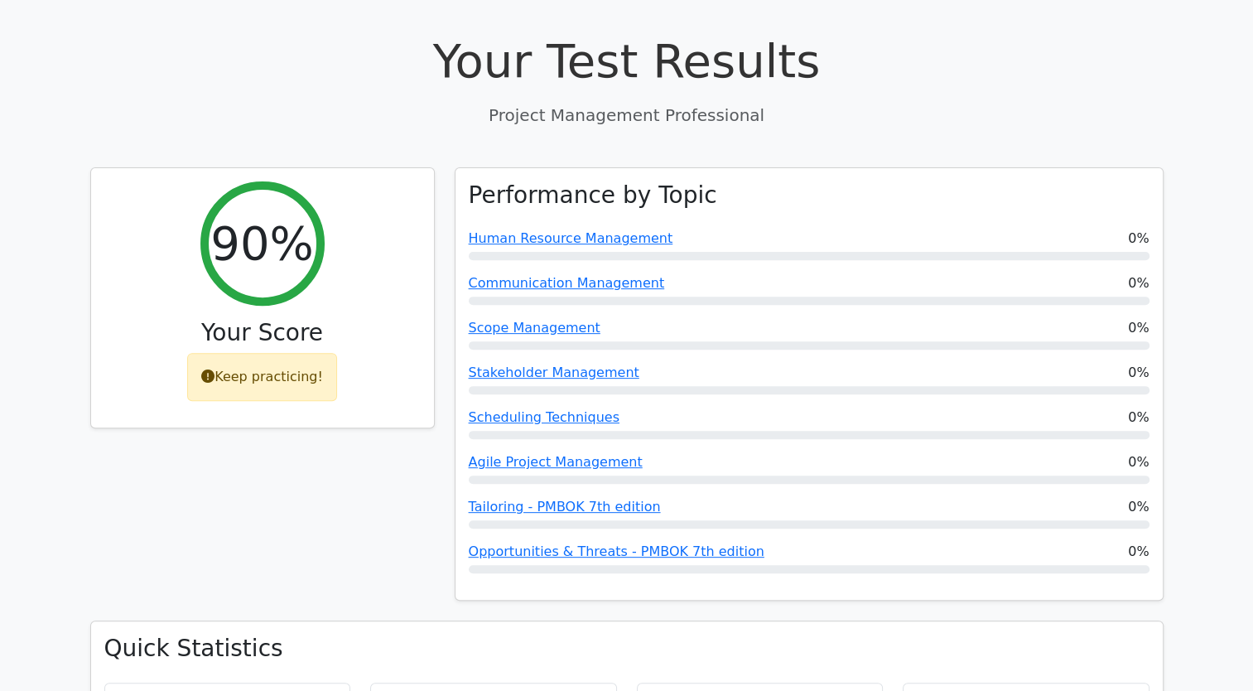
scroll to position [497, 0]
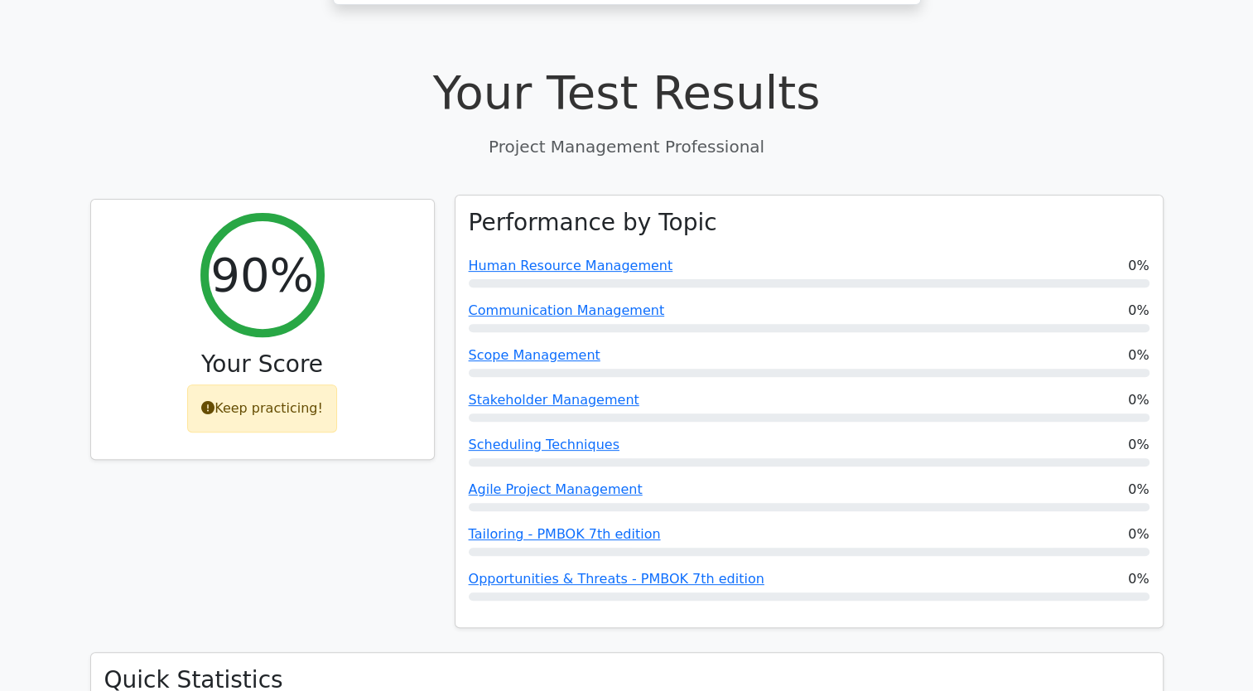
drag, startPoint x: 568, startPoint y: 214, endPoint x: 580, endPoint y: 224, distance: 15.3
click at [568, 258] on link "Human Resource Management" at bounding box center [571, 266] width 205 height 16
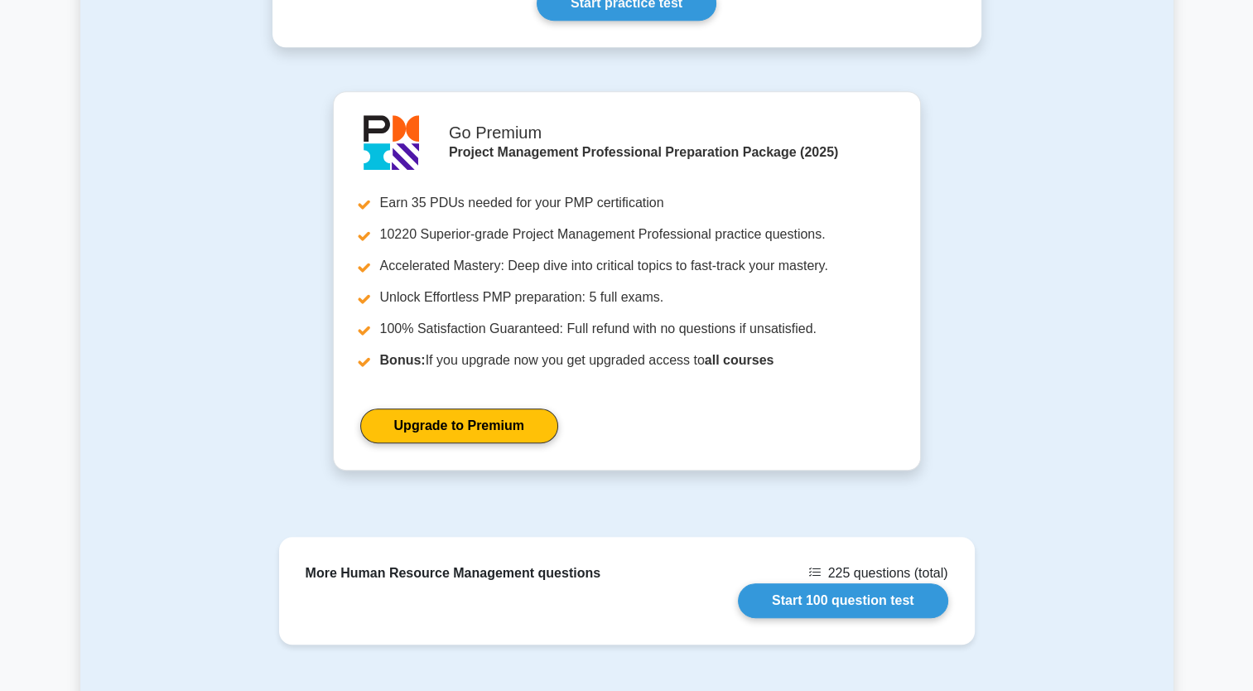
scroll to position [1209, 0]
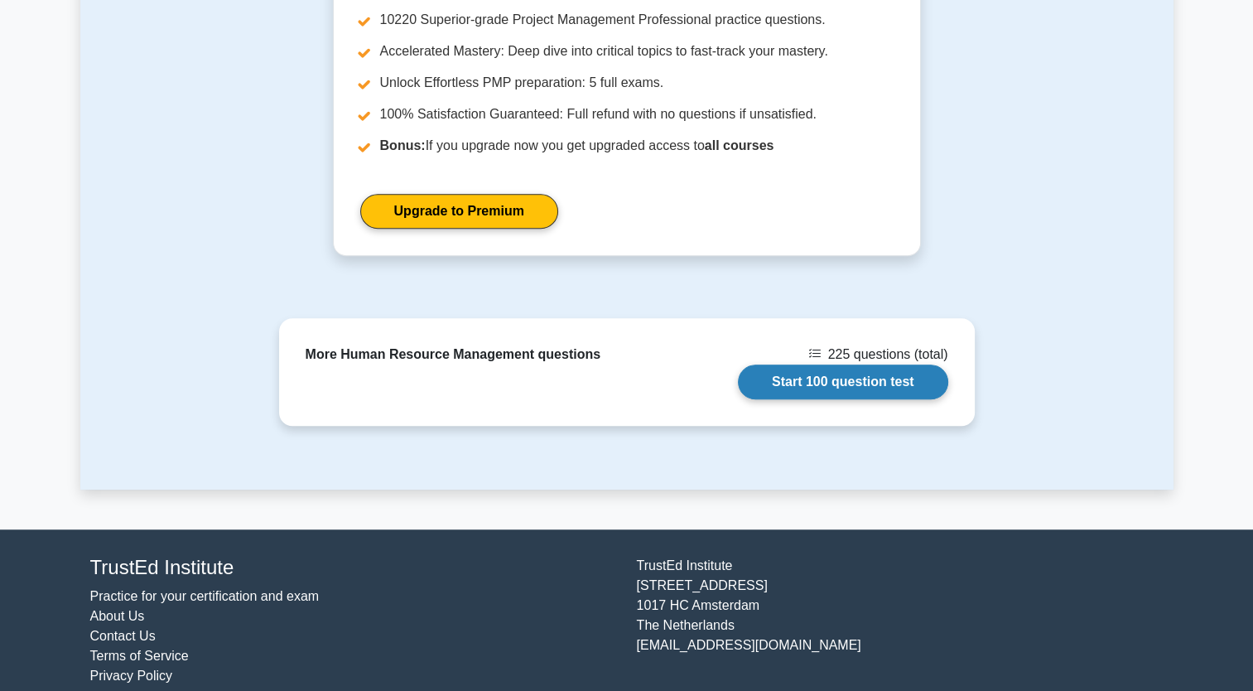
click at [815, 365] on link "Start 100 question test" at bounding box center [843, 382] width 210 height 35
